Goal: Navigation & Orientation: Find specific page/section

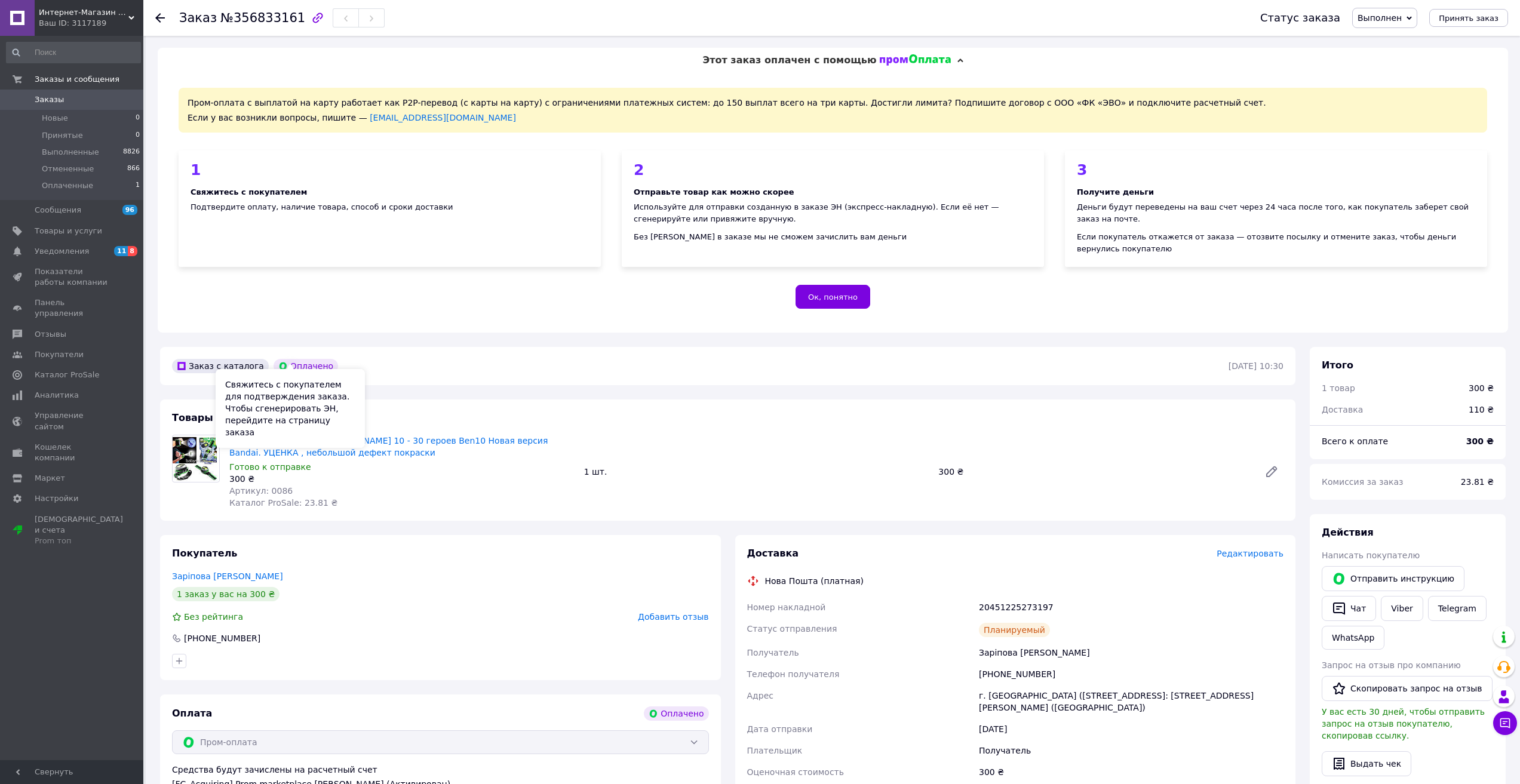
scroll to position [251, 0]
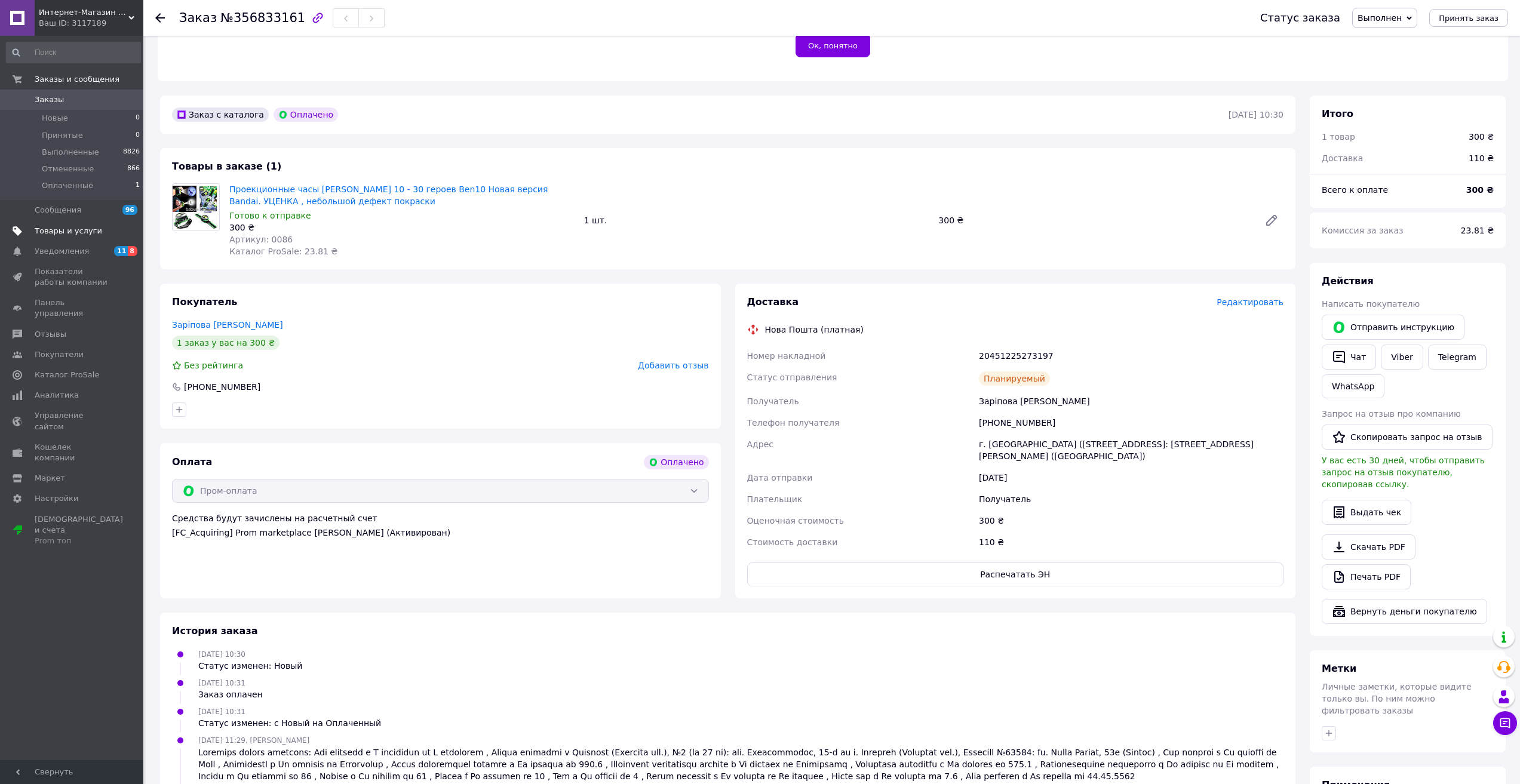
click at [55, 234] on span "Товары и услуги" at bounding box center [69, 231] width 68 height 11
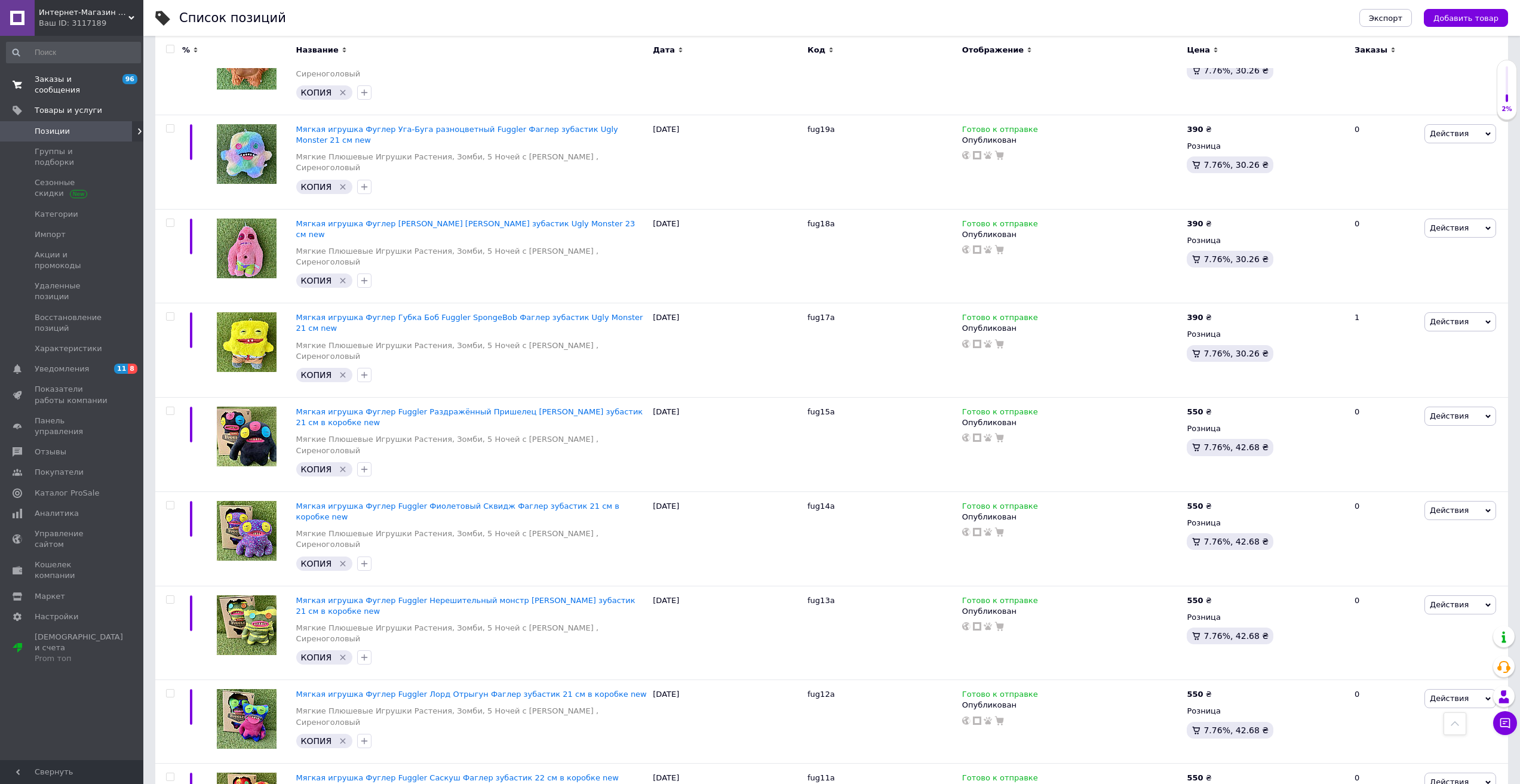
scroll to position [1552, 0]
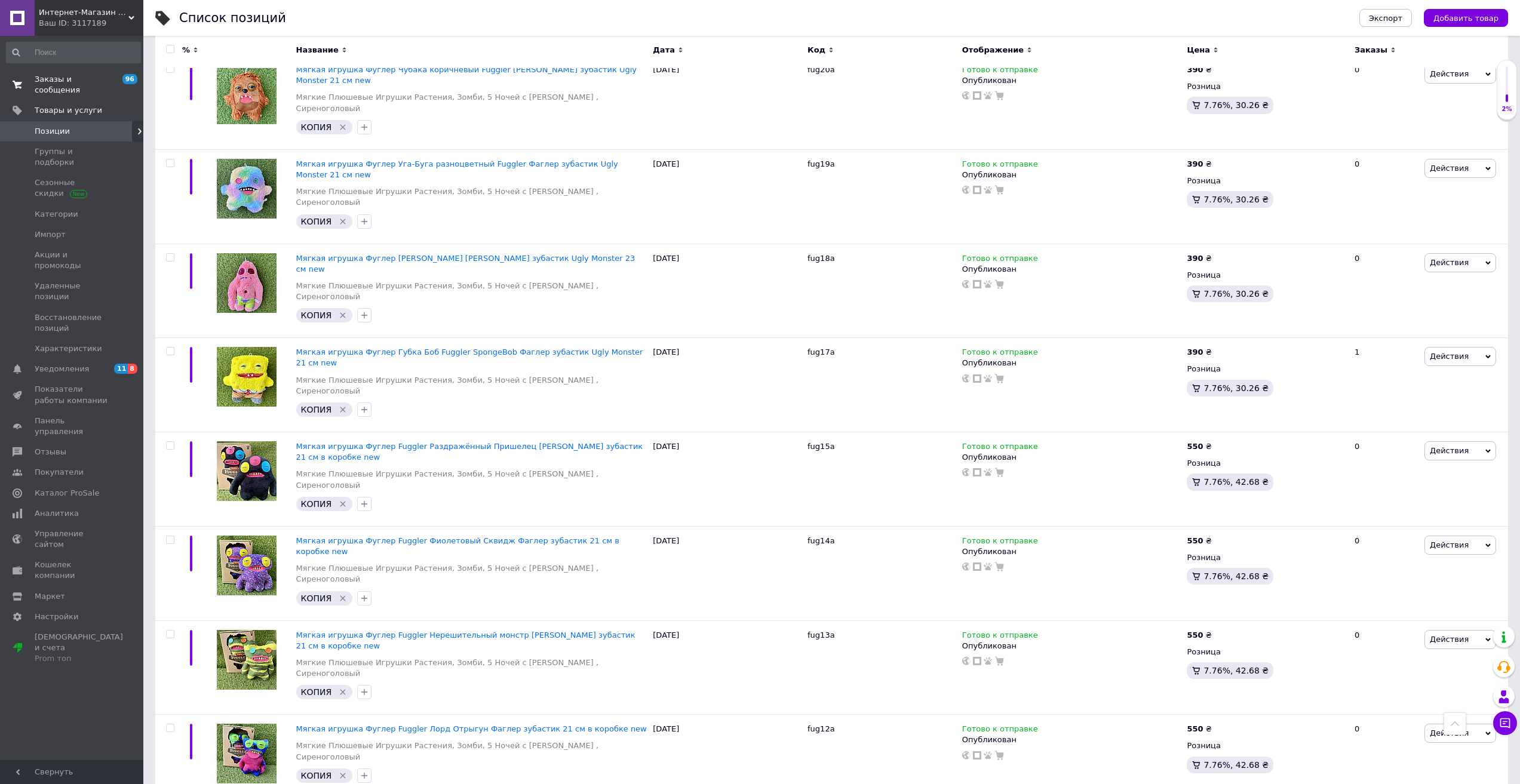
click at [76, 81] on span "Заказы и сообщения" at bounding box center [72, 85] width 76 height 21
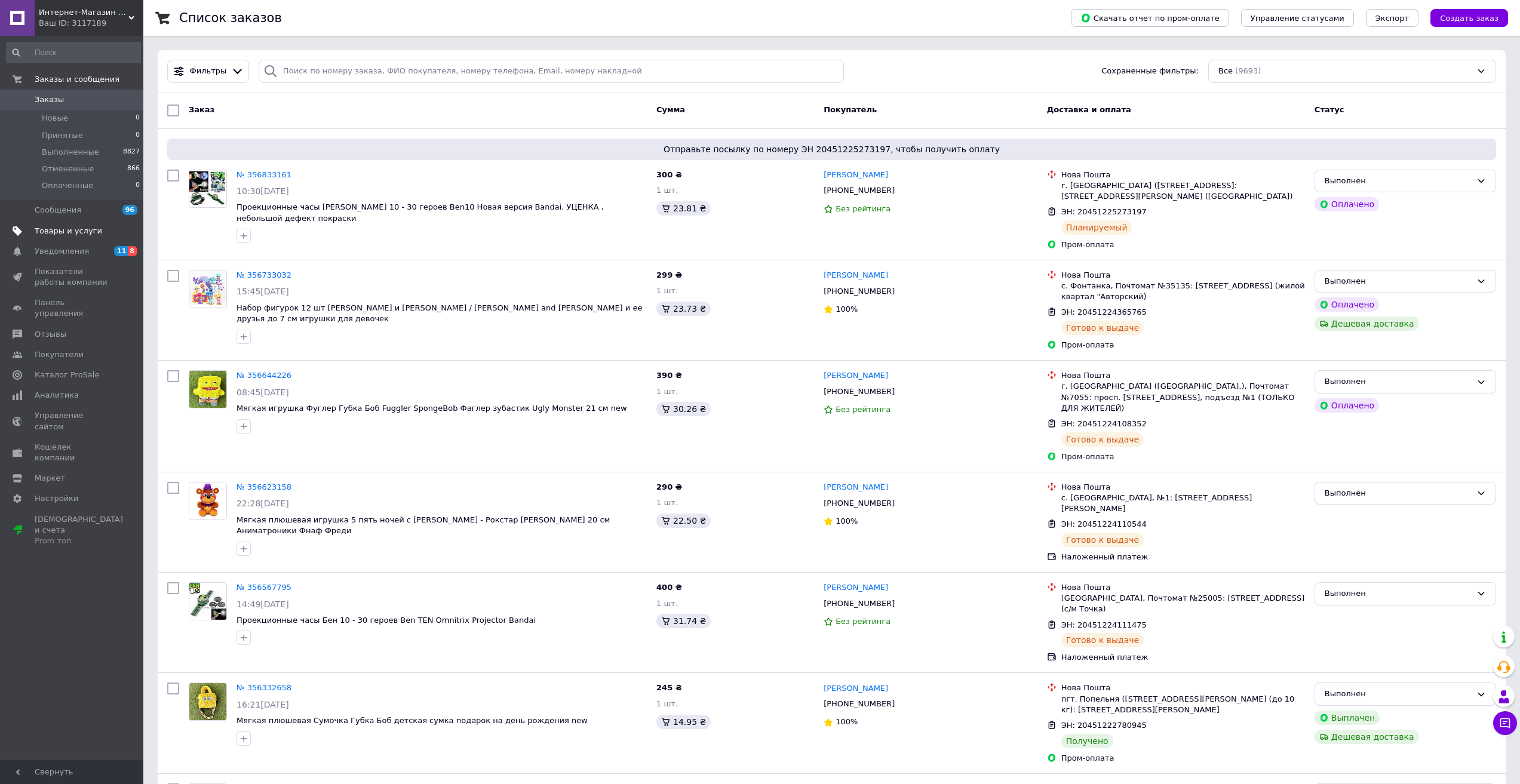
click at [53, 230] on span "Товары и услуги" at bounding box center [69, 231] width 68 height 11
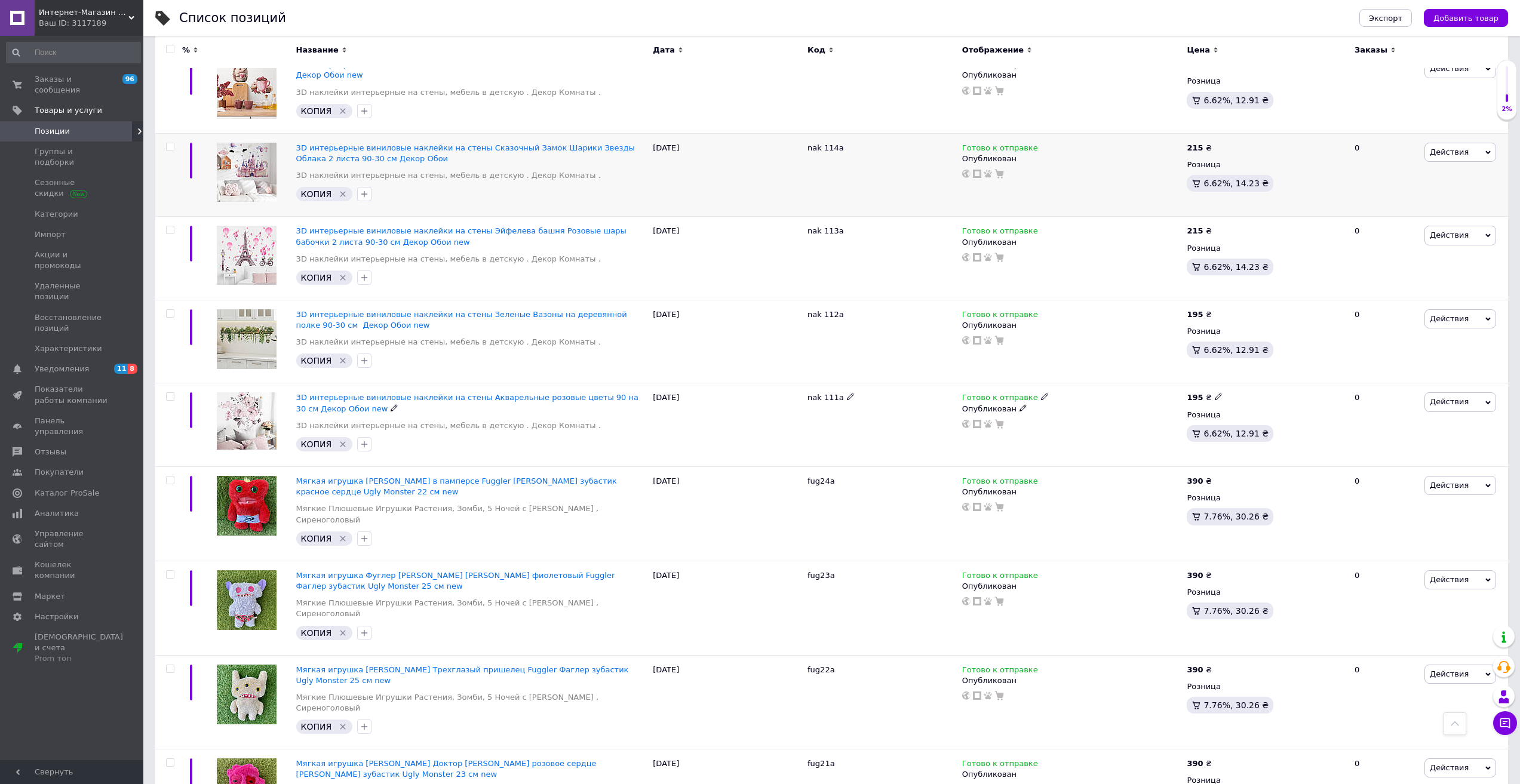
scroll to position [537, 0]
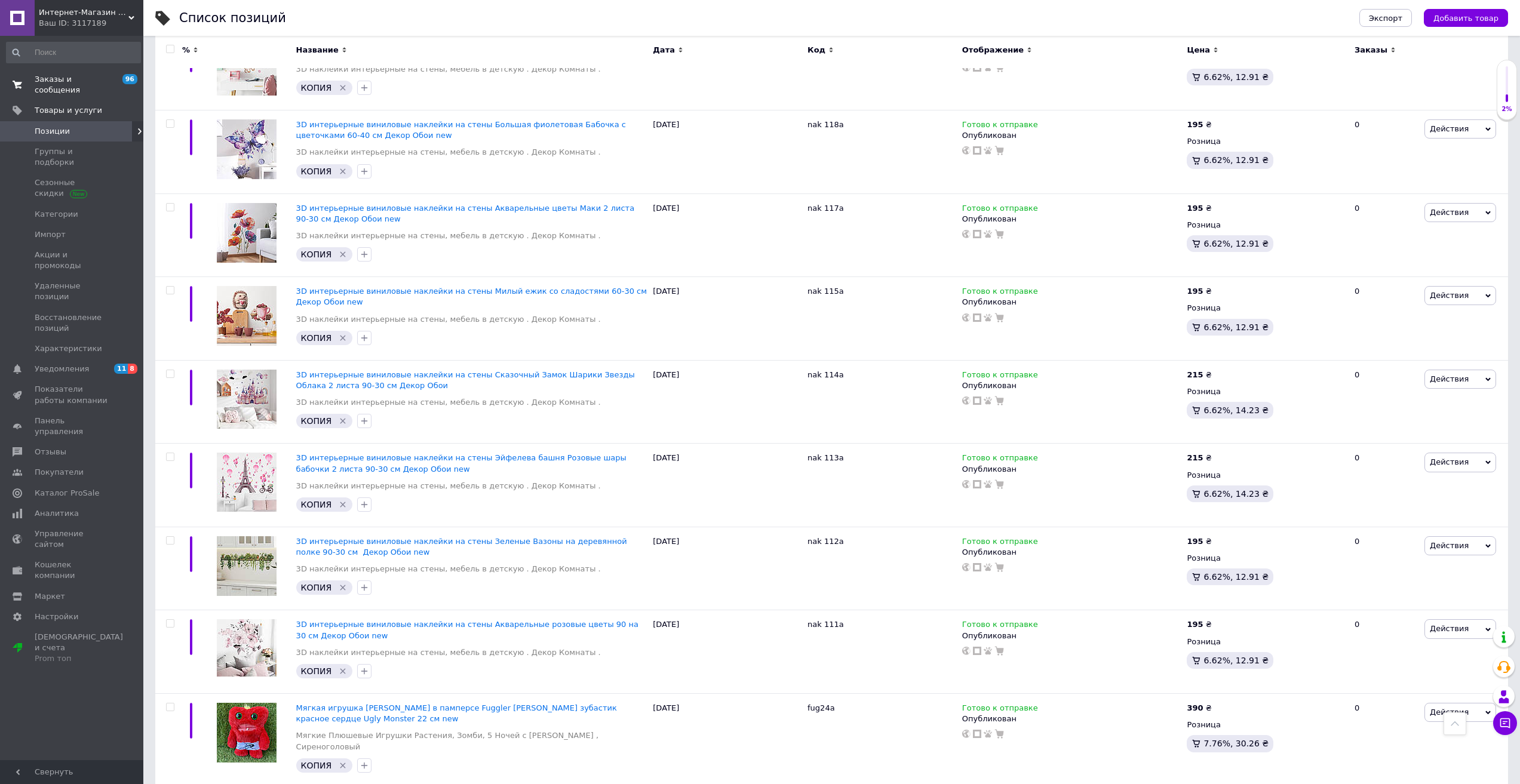
click at [65, 80] on span "Заказы и сообщения" at bounding box center [72, 85] width 76 height 21
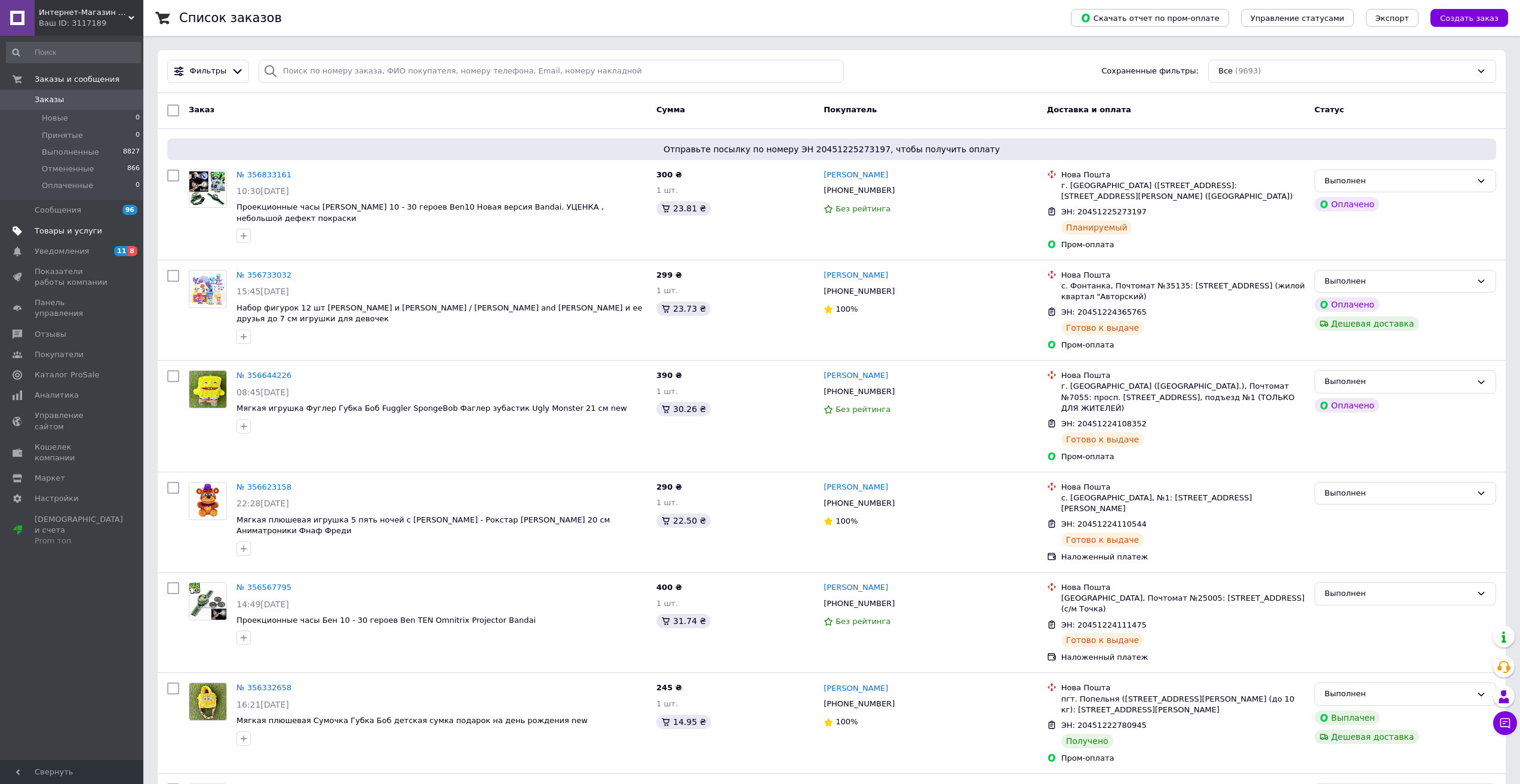
click at [56, 227] on span "Товары и услуги" at bounding box center [69, 231] width 68 height 11
